Goal: Transaction & Acquisition: Purchase product/service

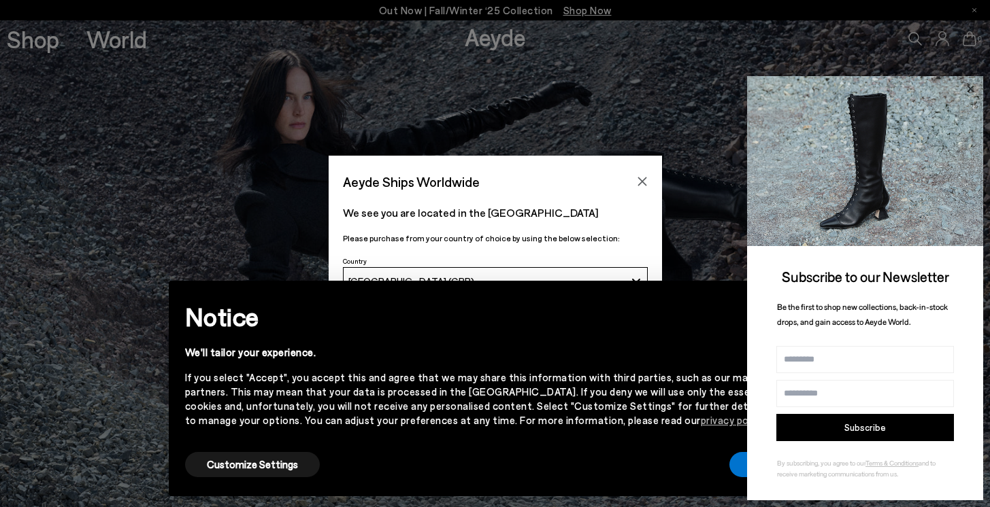
click at [970, 91] on icon at bounding box center [970, 89] width 18 height 18
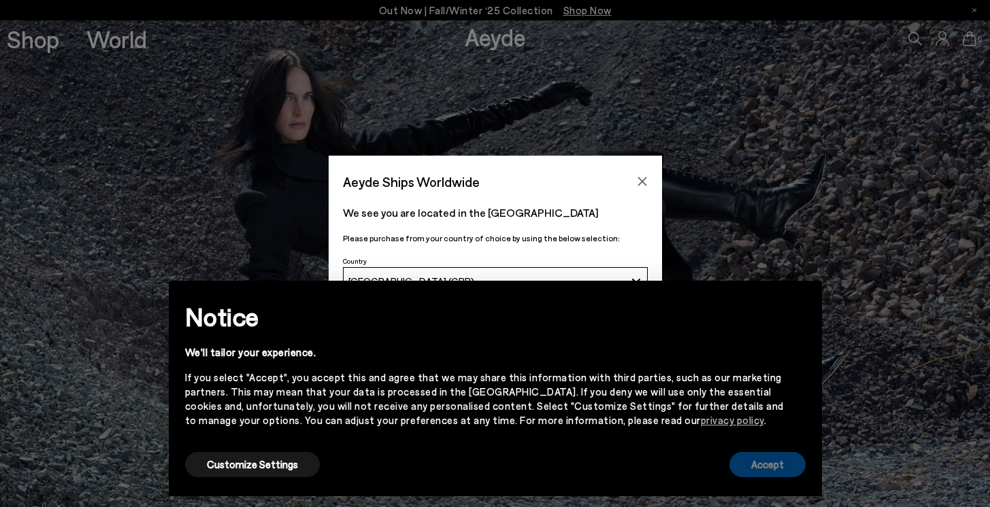
click at [762, 469] on button "Accept" at bounding box center [767, 464] width 76 height 25
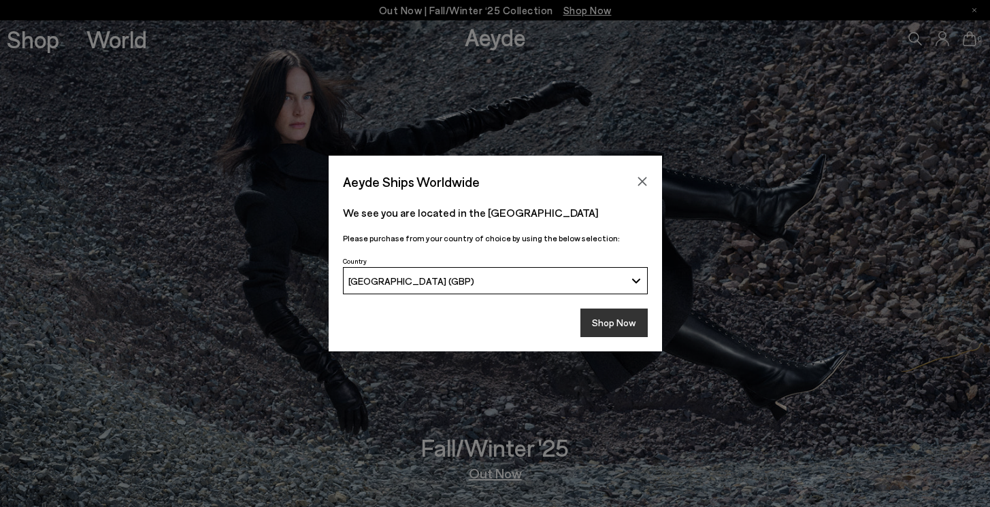
click at [609, 328] on button "Shop Now" at bounding box center [613, 323] width 67 height 29
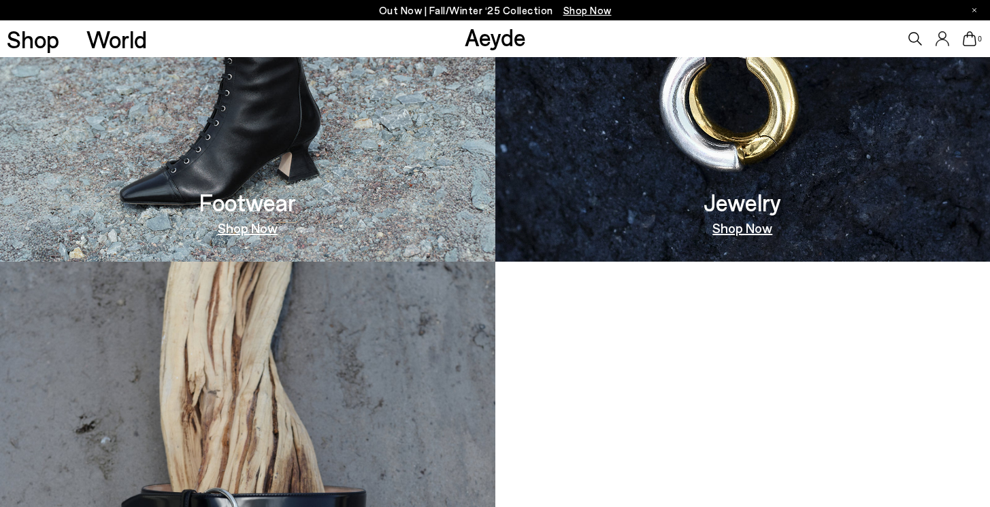
scroll to position [908, 0]
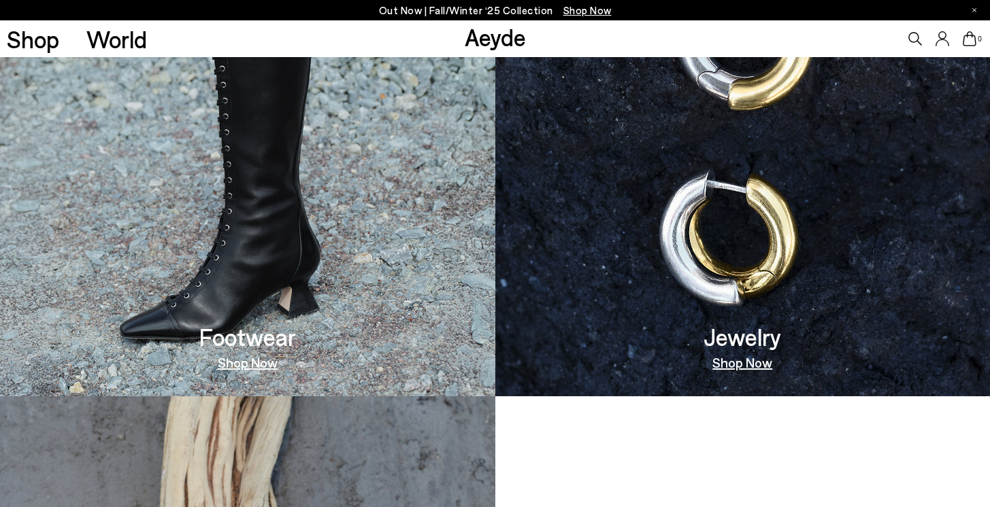
click at [265, 362] on link "Shop Now" at bounding box center [248, 363] width 60 height 14
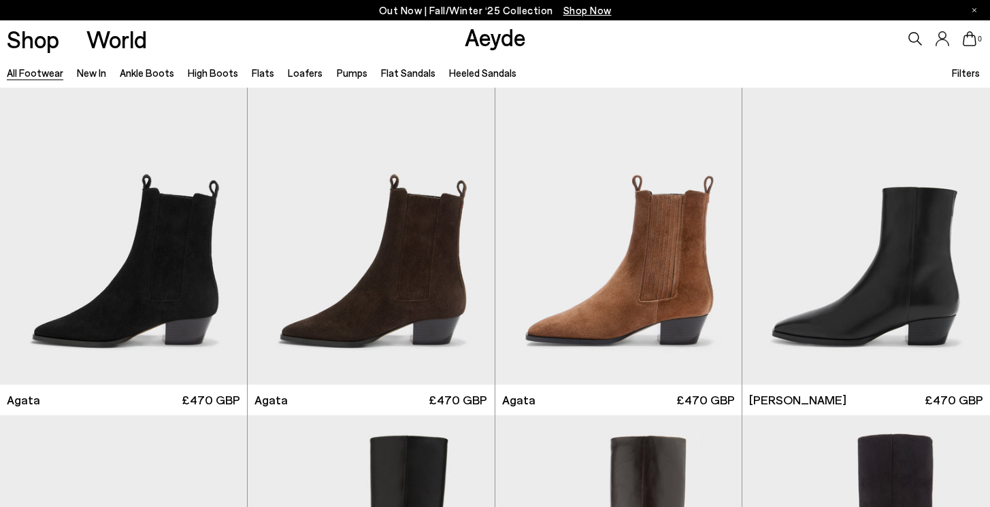
scroll to position [355, 0]
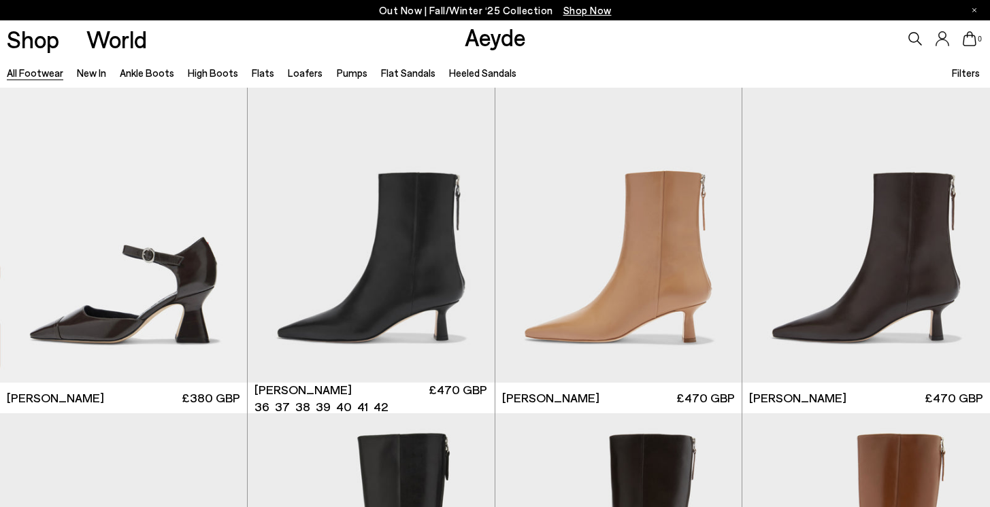
scroll to position [2404, 0]
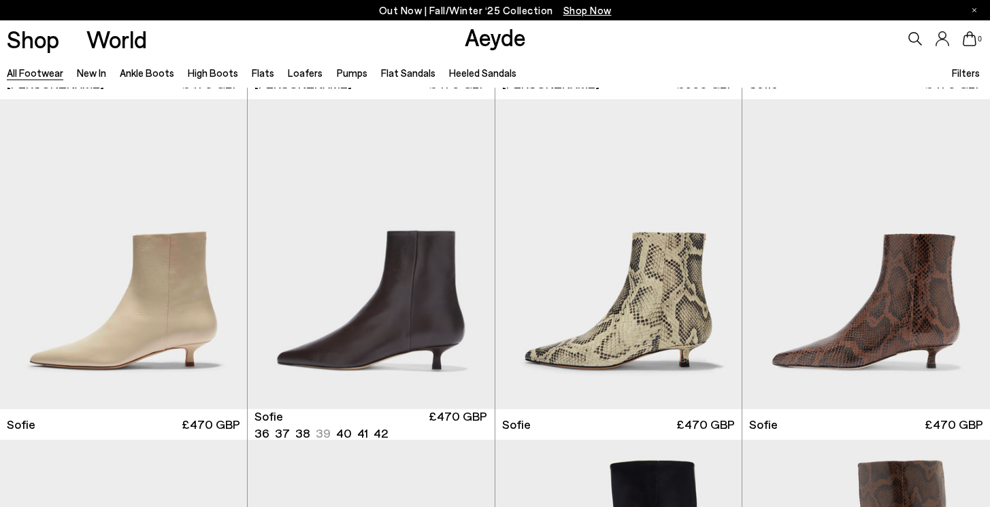
scroll to position [3402, 0]
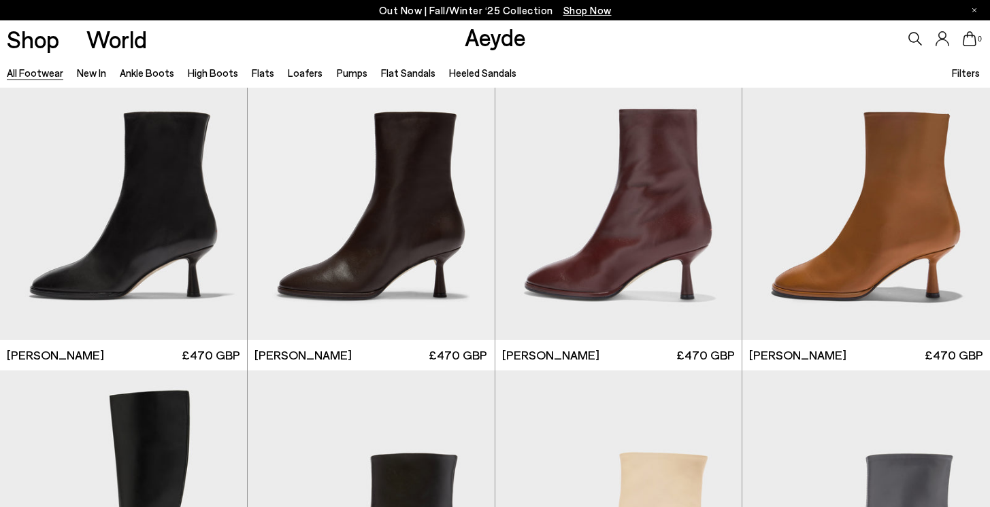
scroll to position [5939, 0]
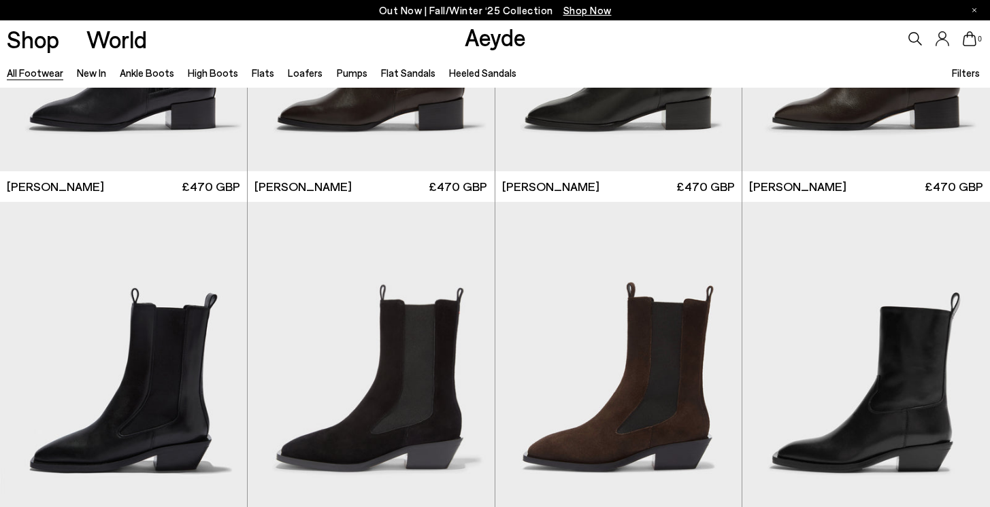
scroll to position [9141, 0]
